Goal: Communication & Community: Answer question/provide support

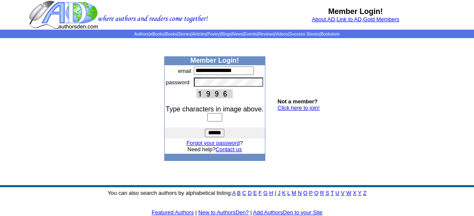
click at [215, 119] on input "text" at bounding box center [214, 117] width 15 height 8
type input "****"
click at [212, 136] on input "******" at bounding box center [214, 133] width 19 height 8
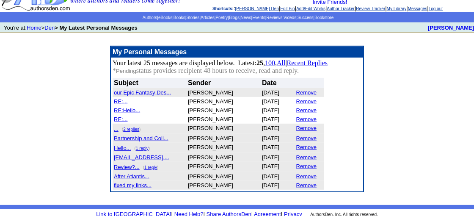
scroll to position [44, 0]
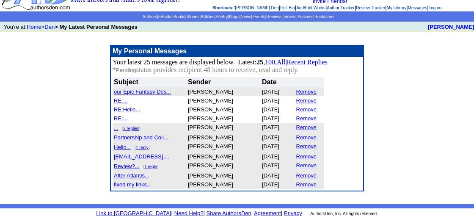
click at [154, 94] on font "our Epic Fantasy Des..." at bounding box center [142, 91] width 57 height 6
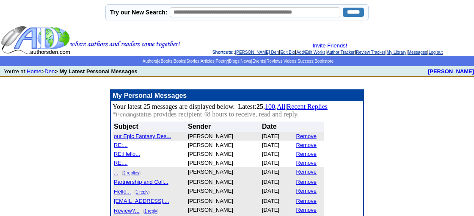
scroll to position [44, 0]
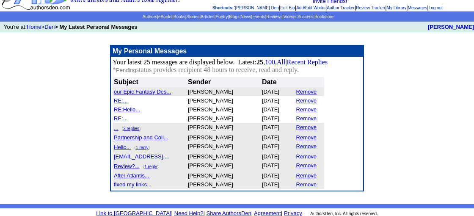
click at [121, 103] on font "RE:..." at bounding box center [121, 100] width 14 height 6
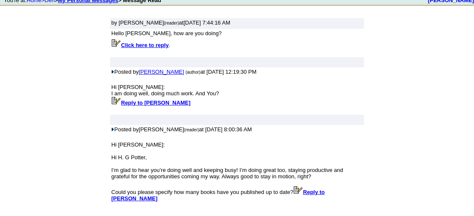
scroll to position [90, 0]
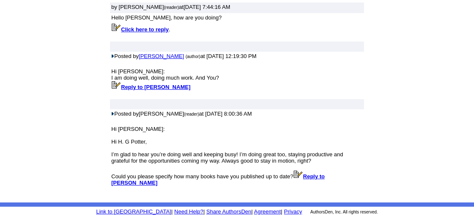
drag, startPoint x: 223, startPoint y: 139, endPoint x: 223, endPoint y: 130, distance: 9.3
click at [278, 121] on td "Hi H.G. Potter: Hi H. G Potter, I’m glad to hear you’re doing well and keeping …" at bounding box center [237, 156] width 254 height 77
click at [127, 182] on b "Reply to [PERSON_NAME]" at bounding box center [217, 179] width 213 height 13
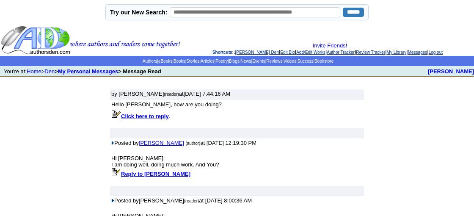
scroll to position [90, 0]
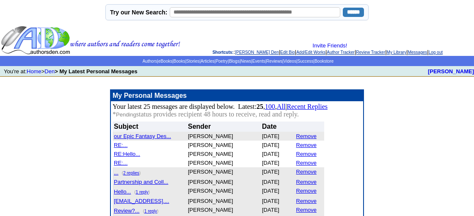
scroll to position [44, 0]
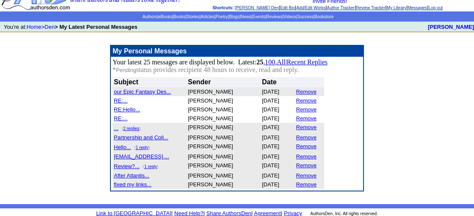
click at [131, 112] on font "RE:Hello..." at bounding box center [127, 109] width 26 height 6
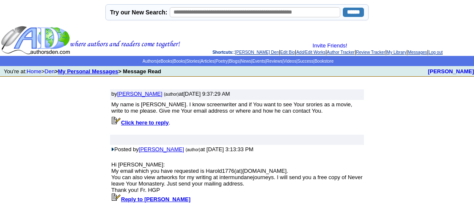
scroll to position [19, 0]
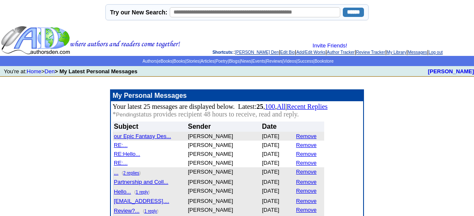
scroll to position [44, 0]
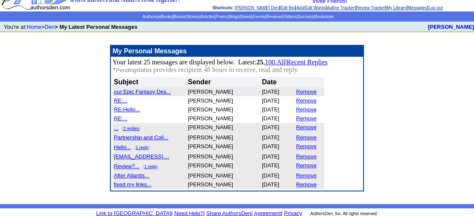
click at [119, 121] on font "RE:..." at bounding box center [121, 118] width 14 height 6
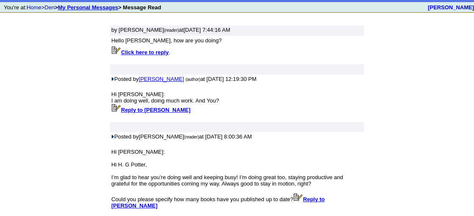
scroll to position [45, 0]
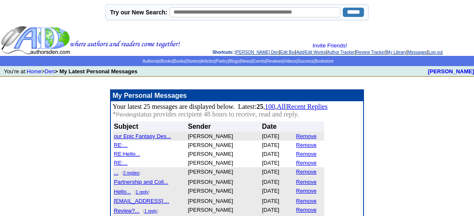
scroll to position [44, 0]
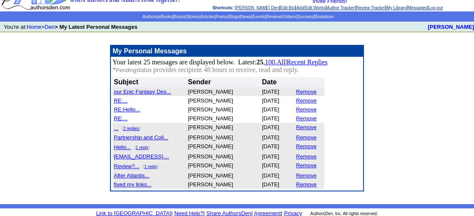
click at [127, 131] on link "2 replies" at bounding box center [131, 128] width 16 height 5
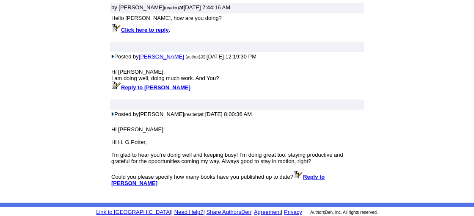
scroll to position [90, 0]
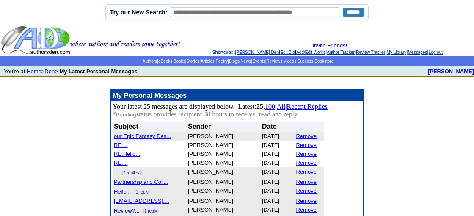
scroll to position [44, 0]
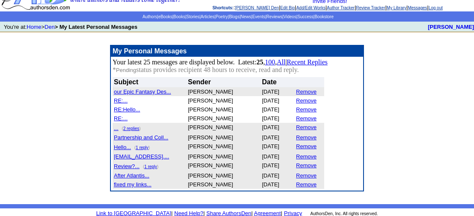
click at [138, 141] on font "Partnership and Coll..." at bounding box center [141, 137] width 55 height 6
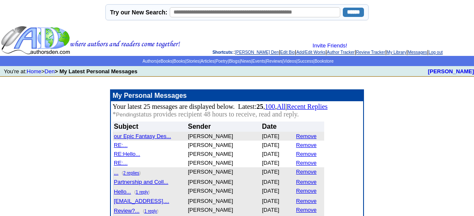
scroll to position [44, 0]
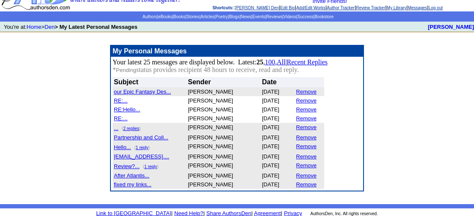
click at [123, 150] on font "Hello..." at bounding box center [122, 147] width 17 height 6
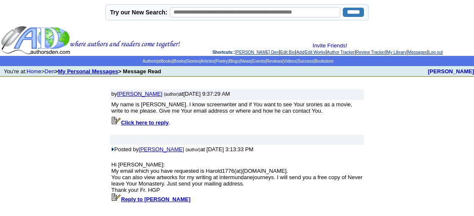
scroll to position [19, 0]
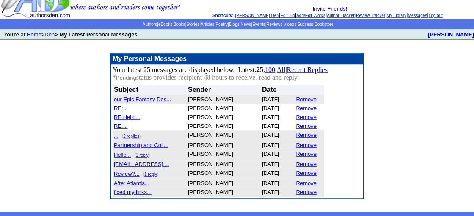
scroll to position [50, 0]
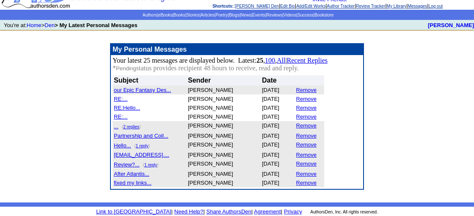
click at [147, 153] on font "[EMAIL_ADDRESS]...." at bounding box center [141, 155] width 55 height 6
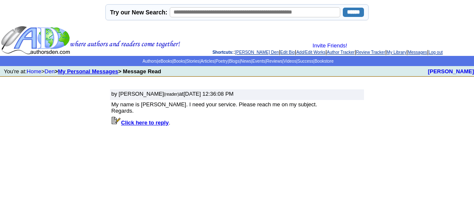
click at [137, 152] on html "Try our New Search: ****** Invite Friends! Shortcuts: : H.G. Potter's Den | Edi…" at bounding box center [237, 108] width 474 height 216
click at [191, 114] on td "My name is Amber. I need your service. Please reach me on my subject. Regards." at bounding box center [237, 107] width 254 height 15
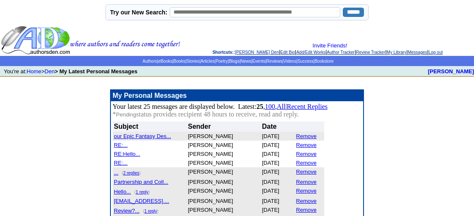
scroll to position [50, 0]
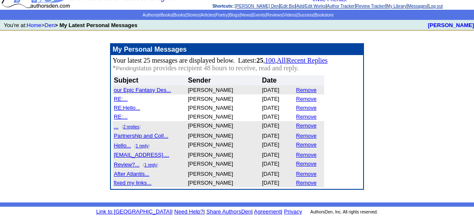
click at [125, 164] on font "Review?..." at bounding box center [127, 164] width 26 height 6
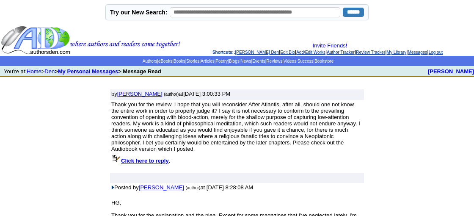
scroll to position [91, 0]
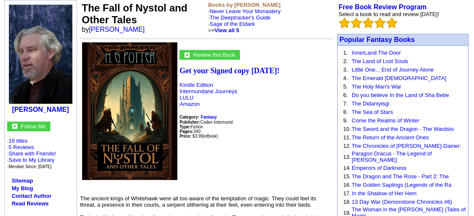
scroll to position [89, 0]
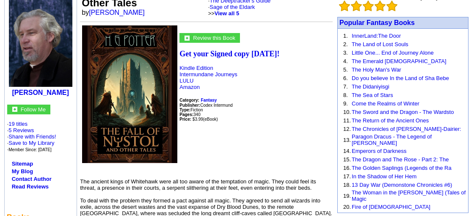
click at [244, 148] on p "Get your Signed copy today! Kindle Edition Intermundane Journeys LULU Amazon Ca…" at bounding box center [206, 111] width 253 height 122
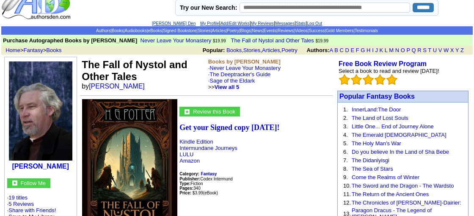
scroll to position [0, 0]
